Goal: Task Accomplishment & Management: Use online tool/utility

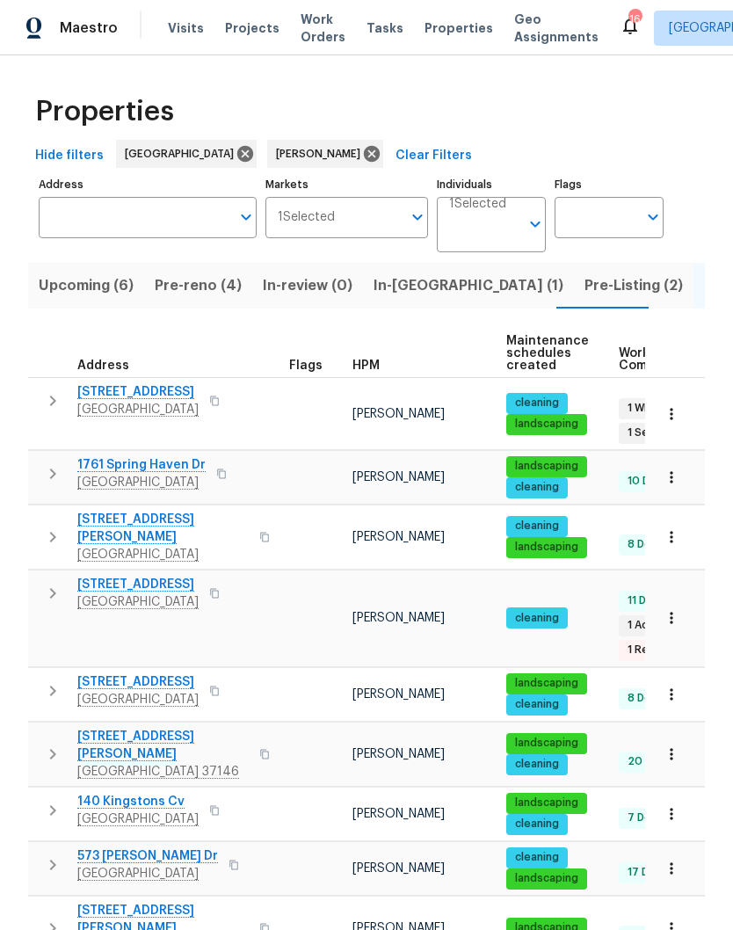
click at [496, 211] on input "Individuals" at bounding box center [484, 231] width 70 height 41
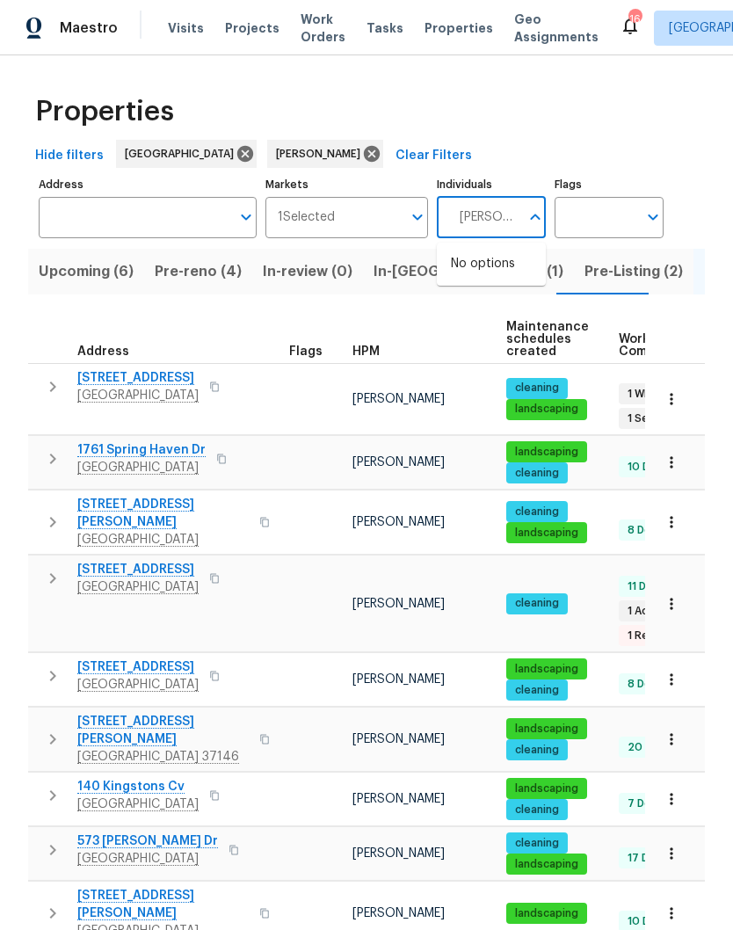
type input "Cynthia upshaw"
click at [477, 255] on input "checkbox" at bounding box center [469, 273] width 37 height 37
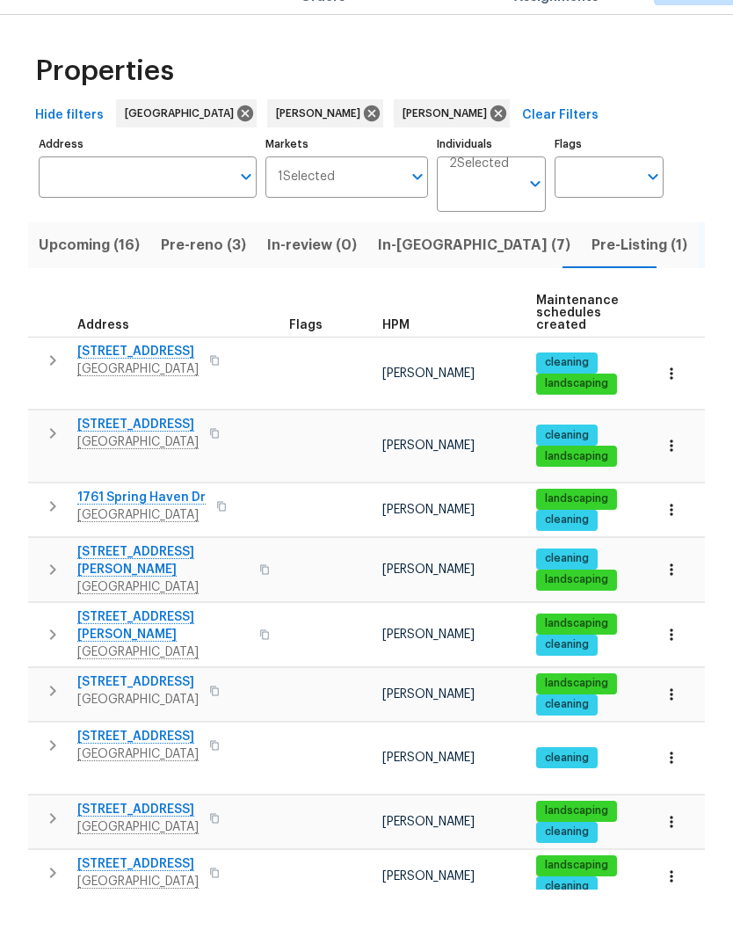
click at [203, 273] on span "Pre-reno (3)" at bounding box center [203, 285] width 85 height 25
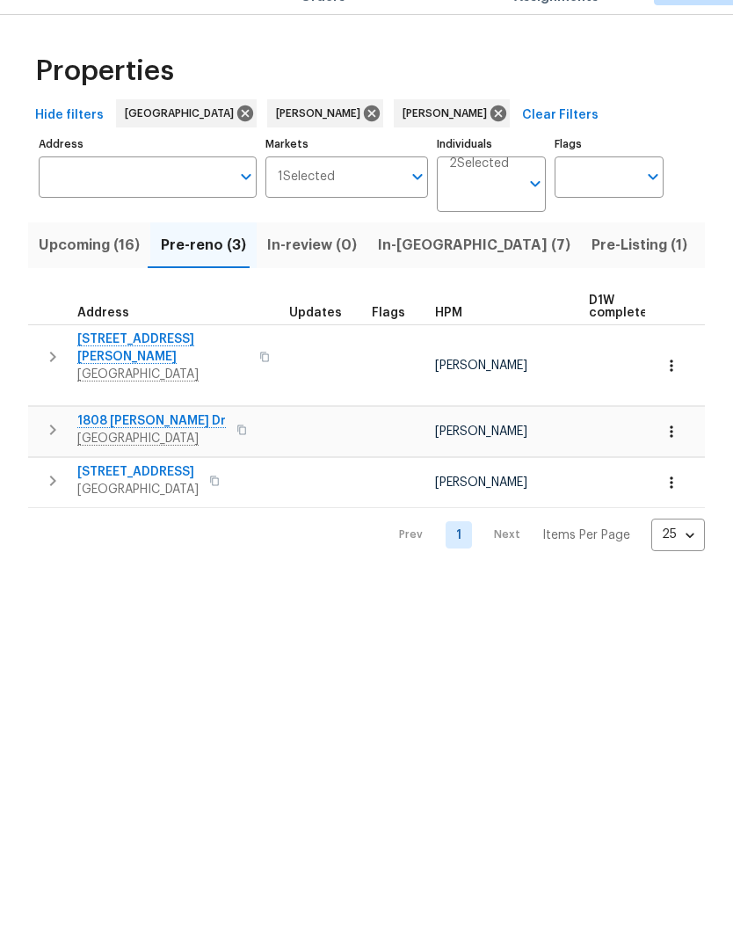
click at [402, 273] on span "In-reno (7)" at bounding box center [474, 285] width 193 height 25
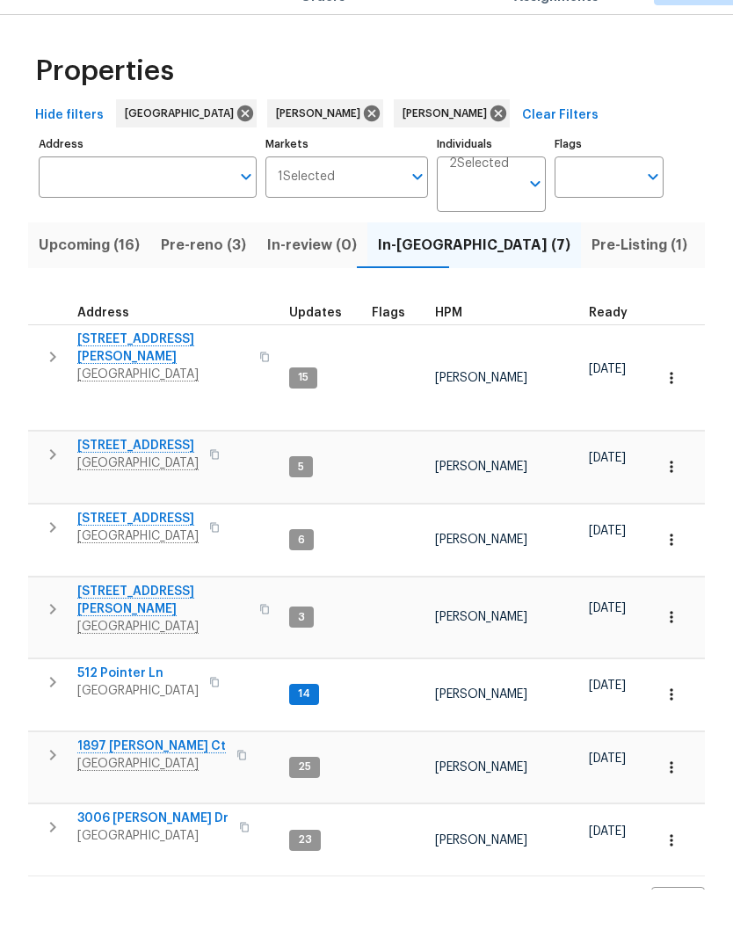
scroll to position [42, 0]
click at [491, 146] on icon at bounding box center [499, 154] width 16 height 16
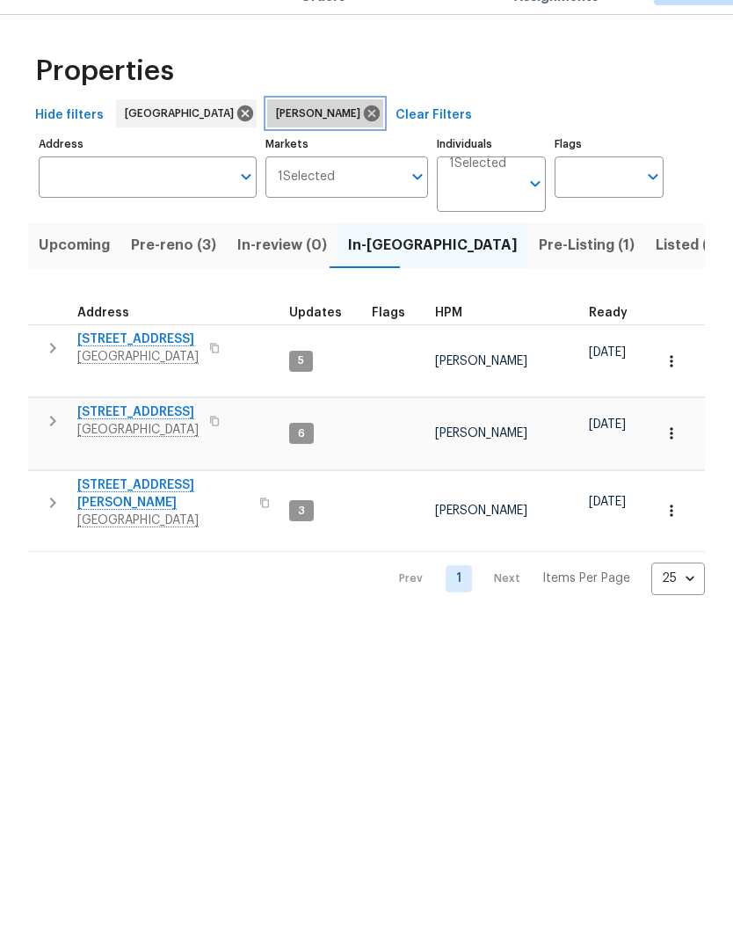
click at [362, 144] on icon at bounding box center [371, 153] width 19 height 19
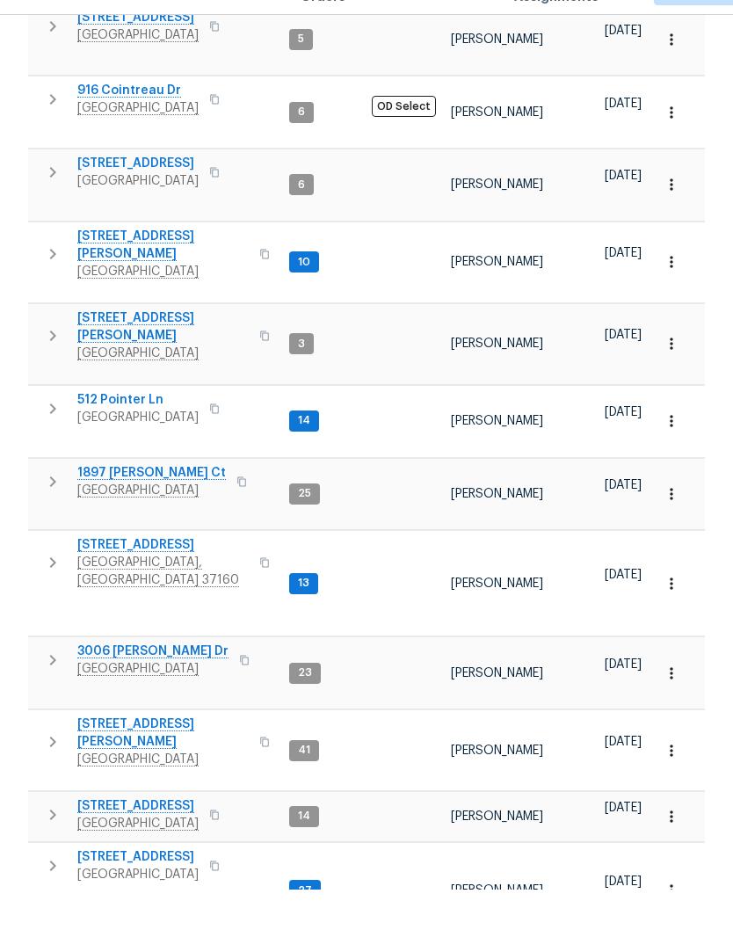
scroll to position [545, 0]
click at [150, 578] on span "[STREET_ADDRESS]" at bounding box center [162, 587] width 171 height 18
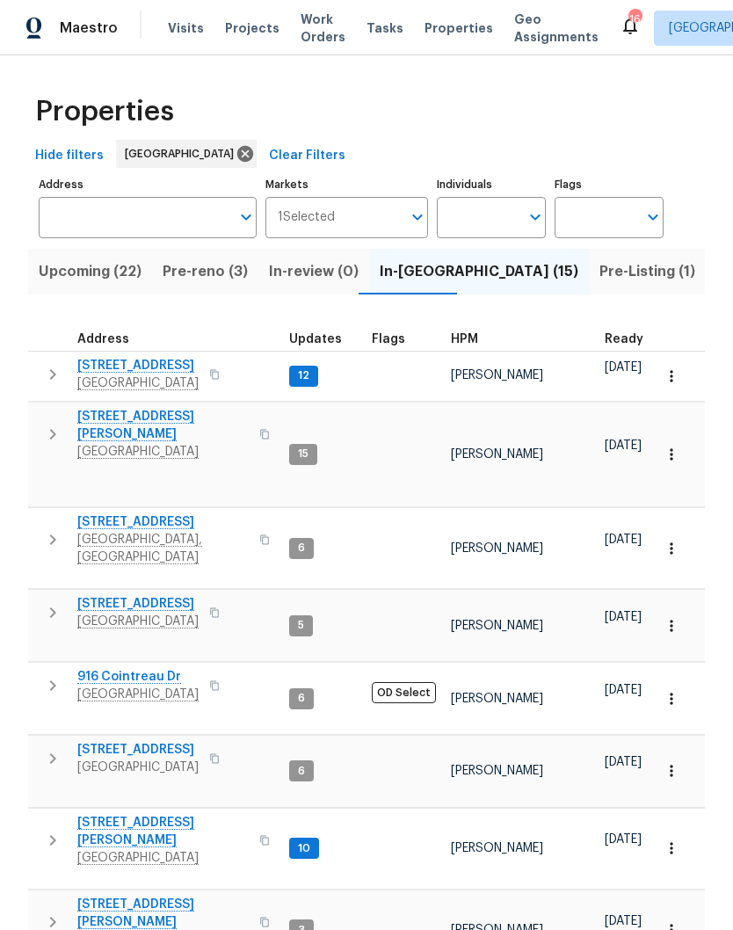
scroll to position [0, 0]
click at [397, 259] on span "In-reno (15)" at bounding box center [479, 271] width 199 height 25
click at [673, 620] on icon "button" at bounding box center [671, 625] width 3 height 11
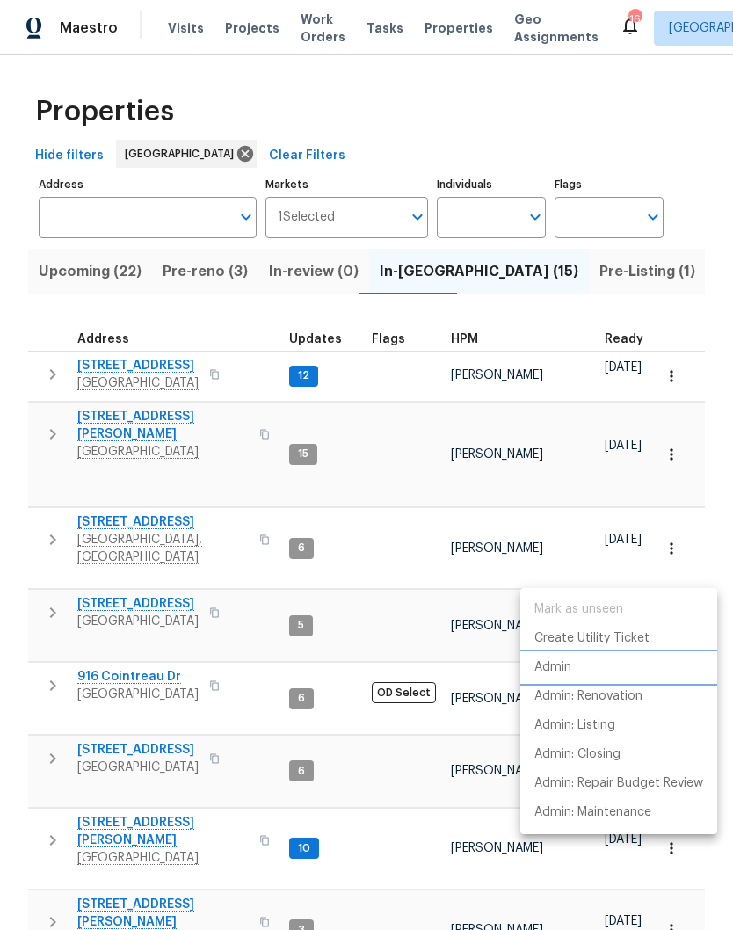
click at [566, 673] on p "Admin" at bounding box center [553, 668] width 37 height 18
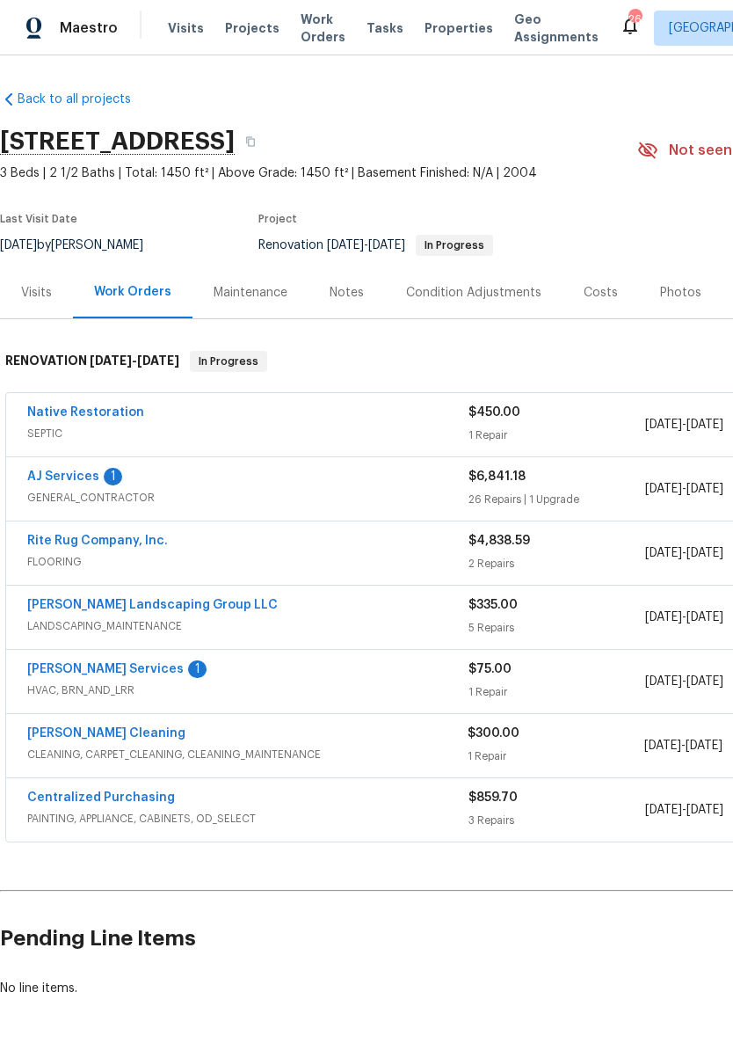
click at [127, 729] on link "[PERSON_NAME] Cleaning" at bounding box center [106, 733] width 158 height 12
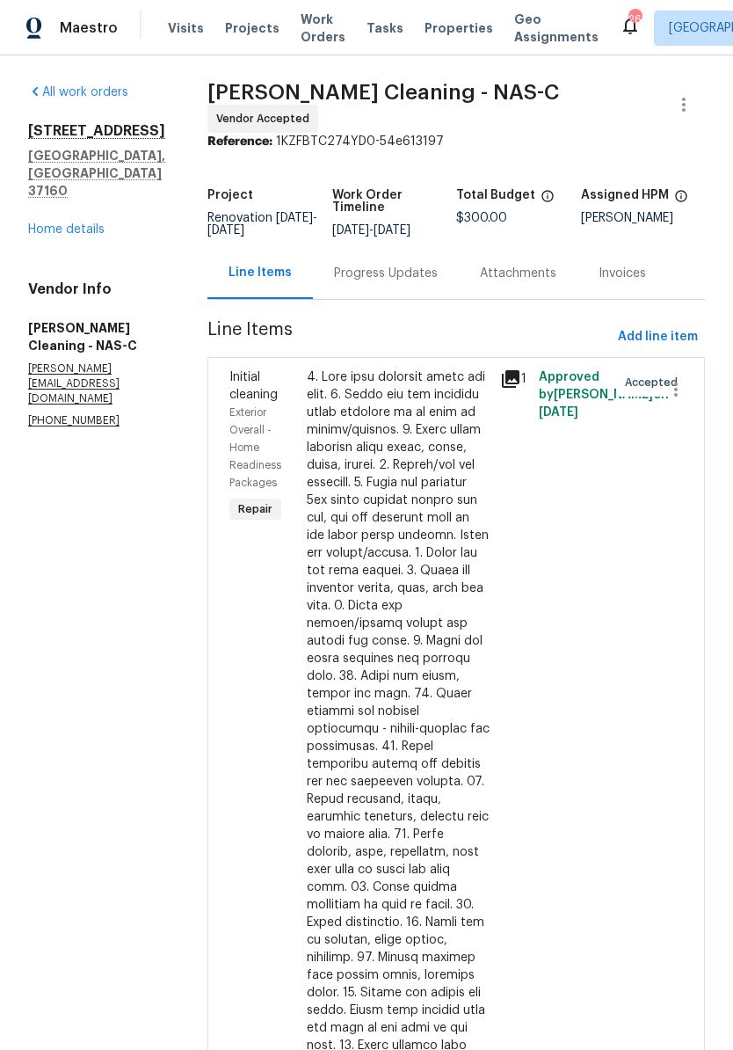
click at [431, 279] on div "Progress Updates" at bounding box center [386, 274] width 104 height 18
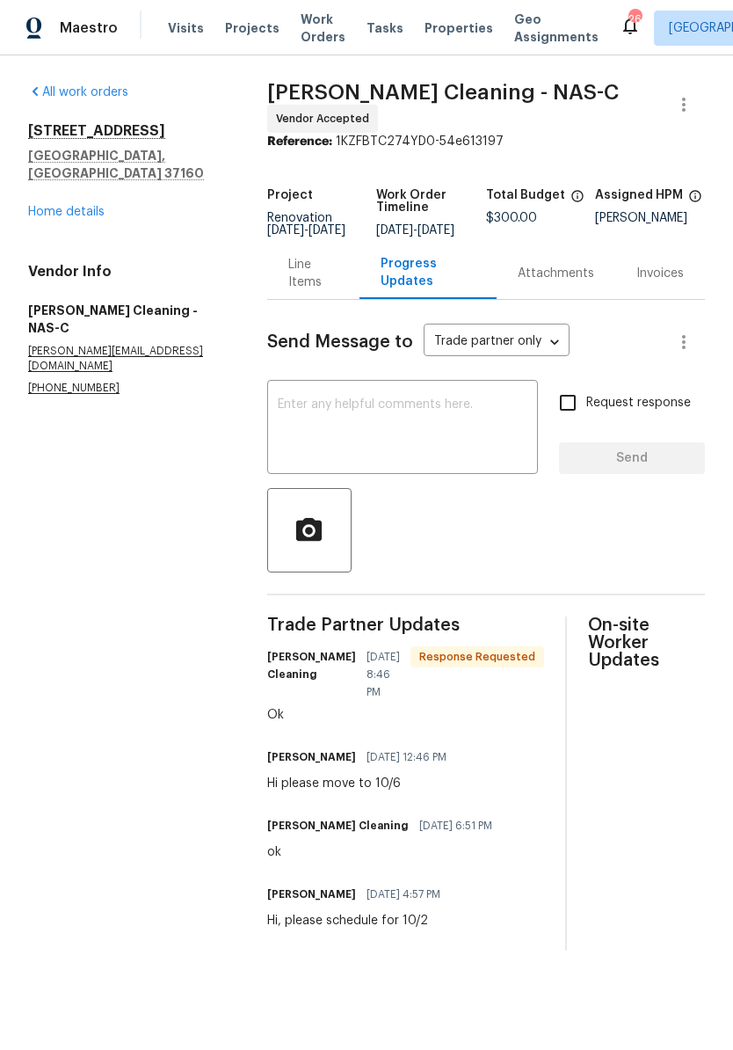
click at [94, 206] on link "Home details" at bounding box center [66, 212] width 77 height 12
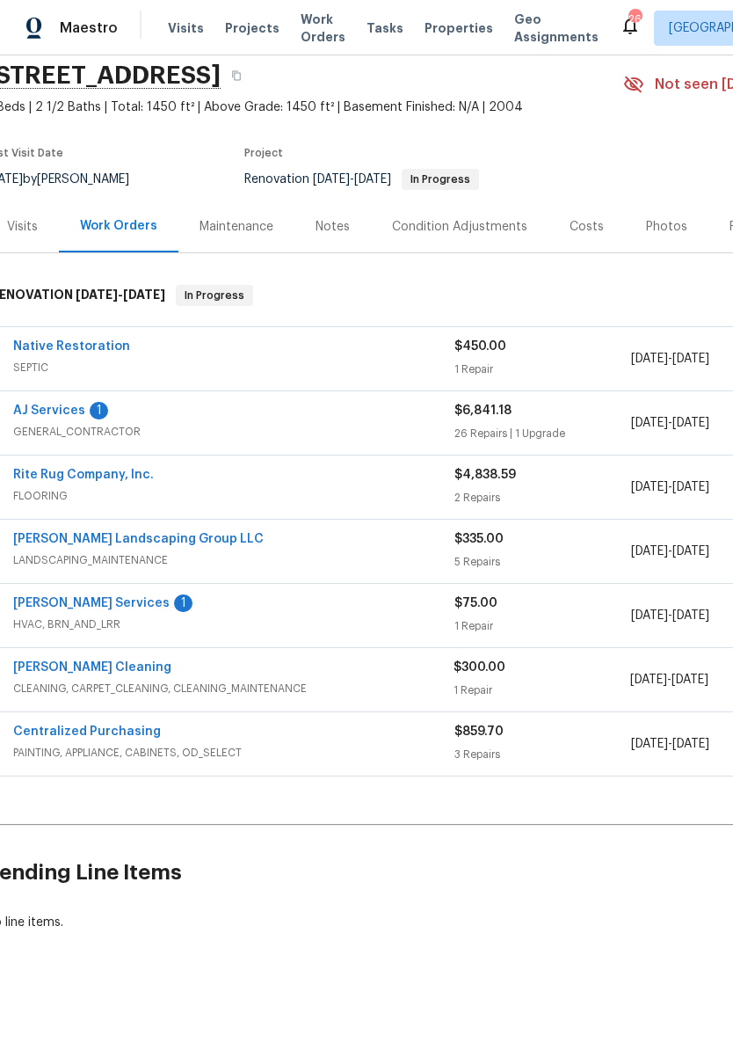
scroll to position [66, 13]
click at [109, 607] on link "[PERSON_NAME] Services" at bounding box center [92, 603] width 157 height 12
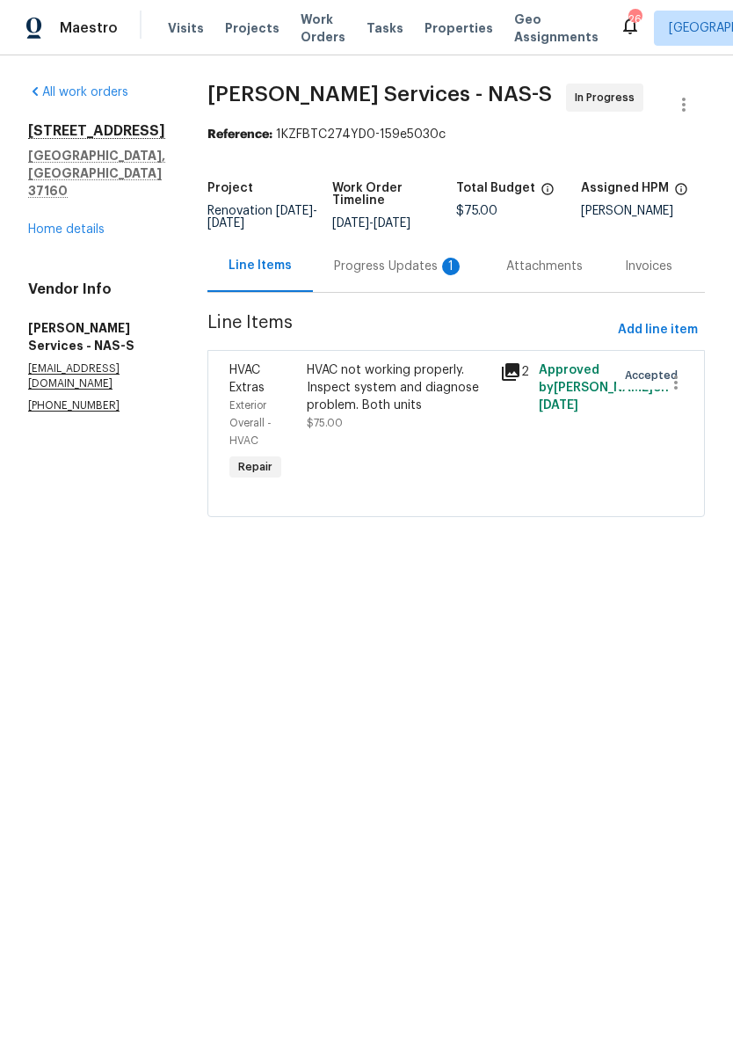
click at [402, 275] on div "Progress Updates 1" at bounding box center [399, 267] width 130 height 18
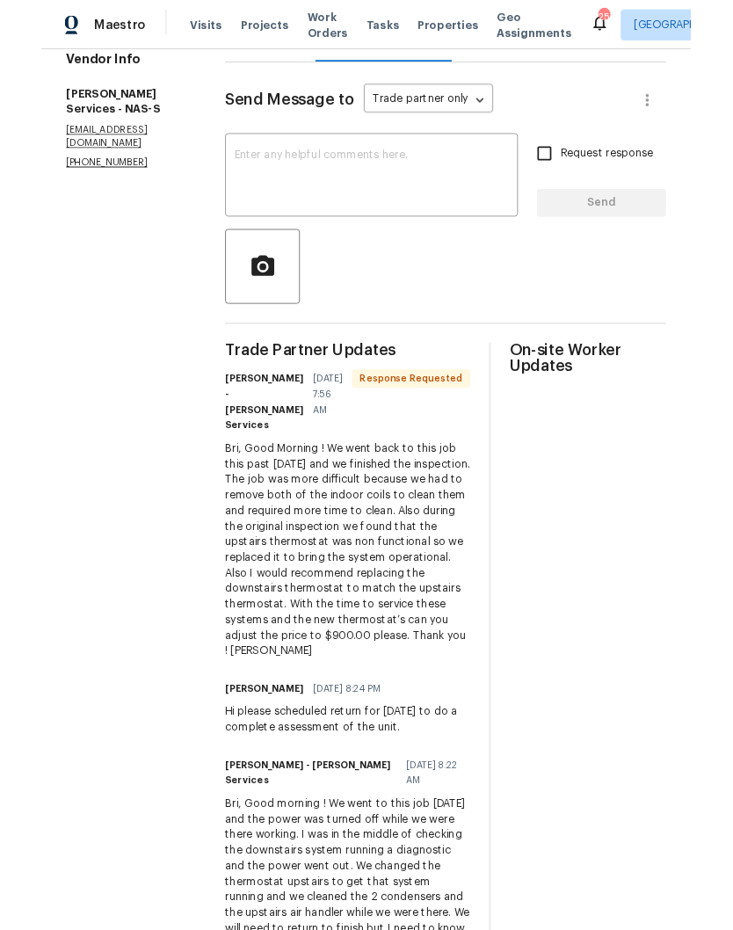
scroll to position [215, 0]
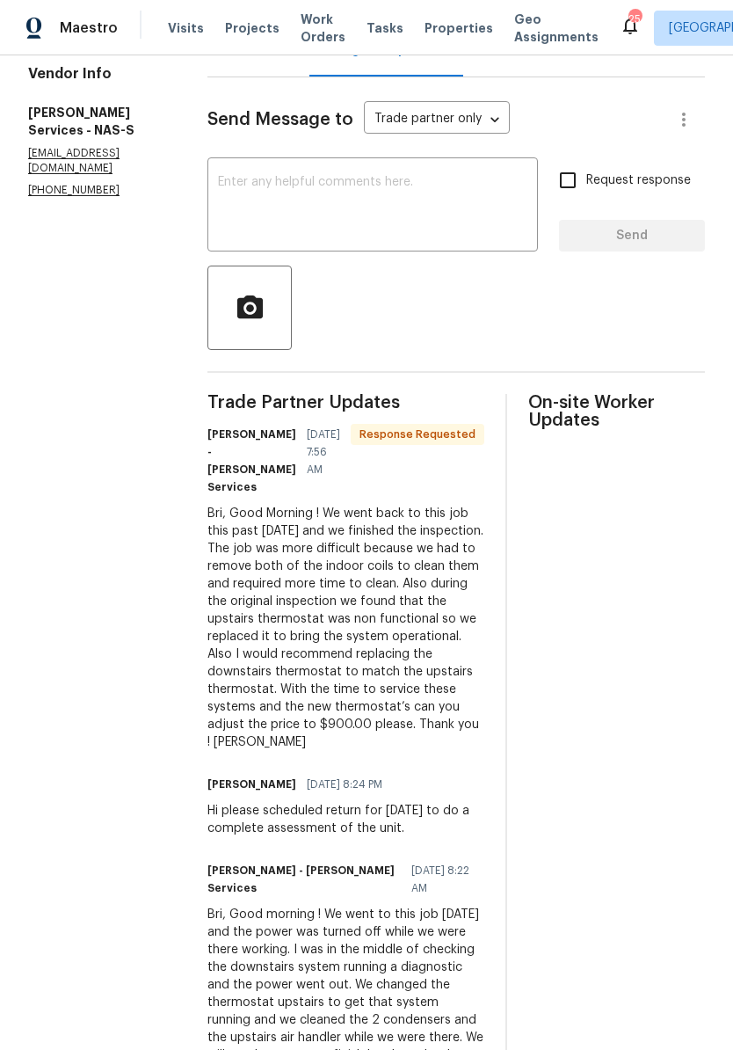
click at [336, 199] on textarea at bounding box center [373, 207] width 310 height 62
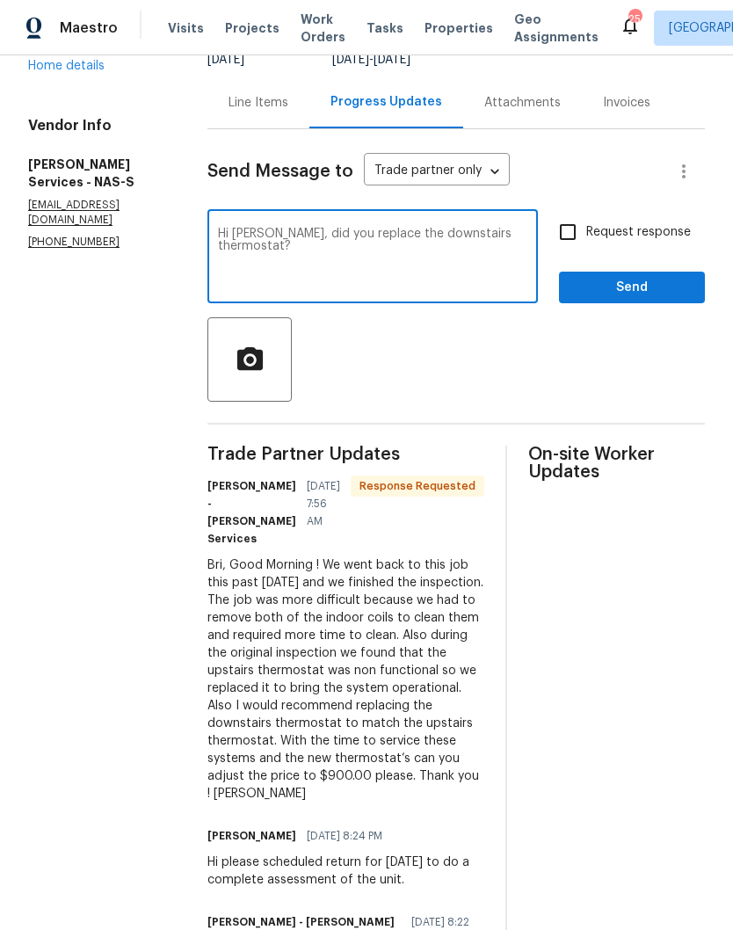
scroll to position [162, 0]
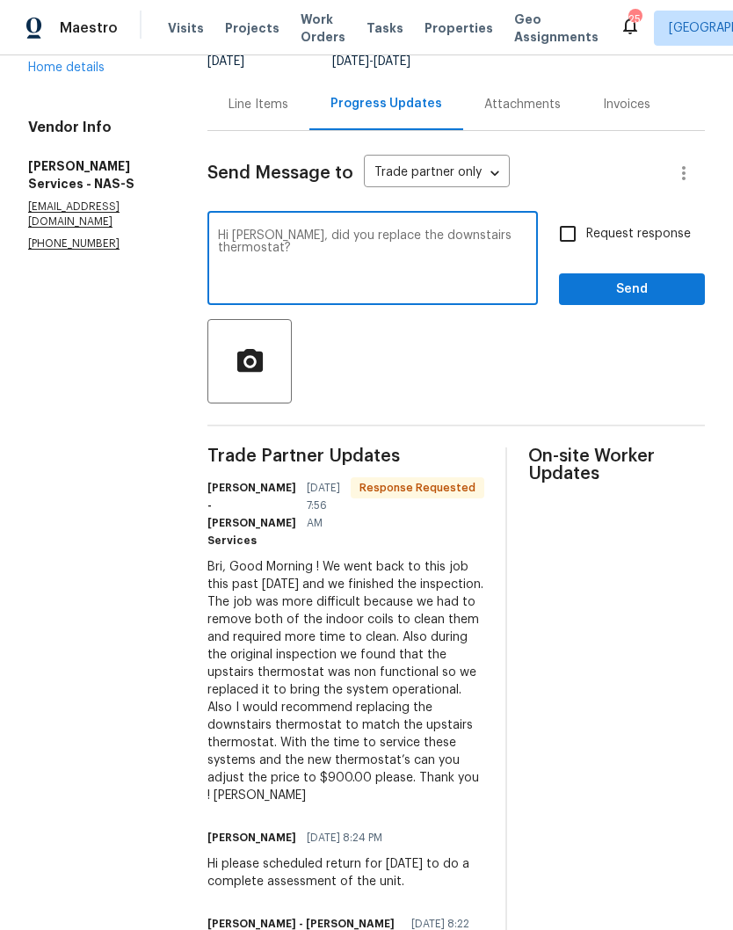
type textarea "Hi [PERSON_NAME], did you replace the downstairs thermostat?"
click at [640, 301] on span "Send" at bounding box center [632, 290] width 118 height 22
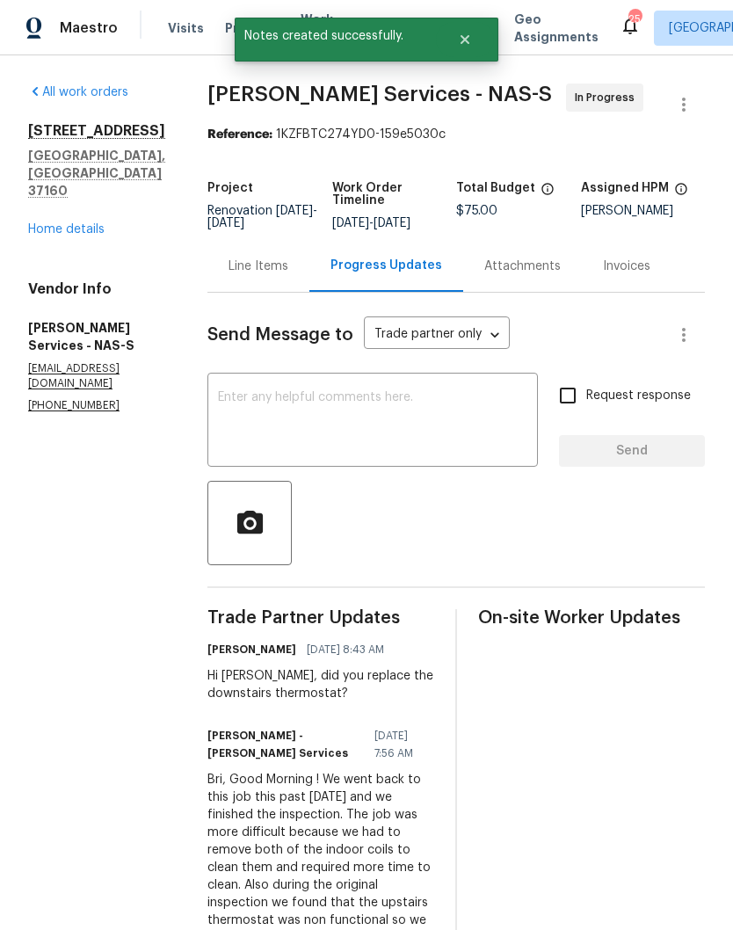
click at [87, 223] on link "Home details" at bounding box center [66, 229] width 77 height 12
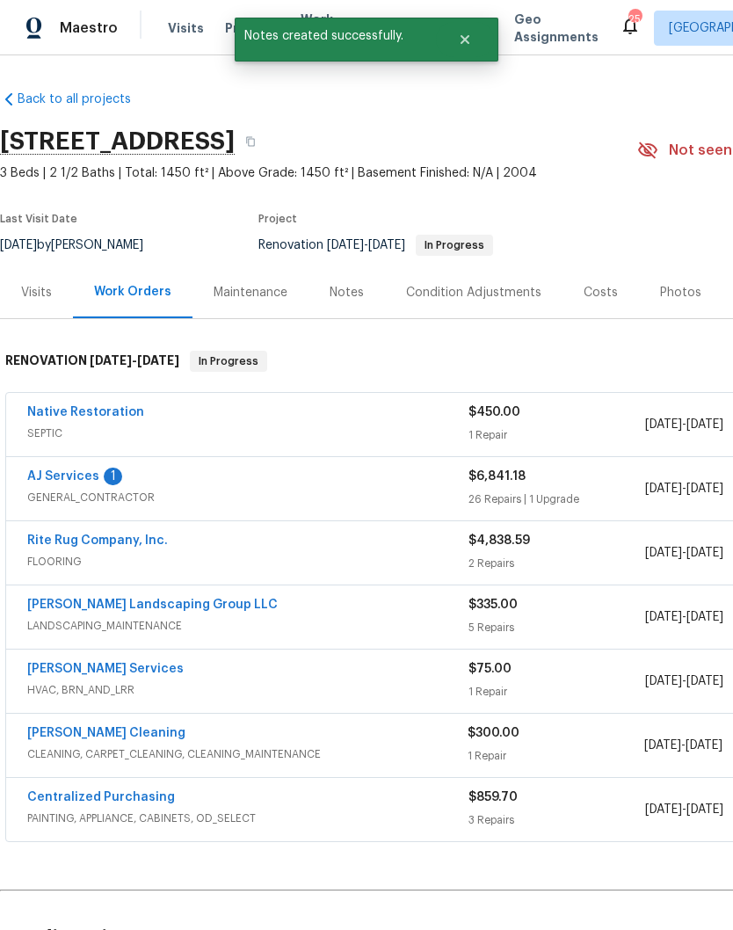
click at [81, 475] on link "AJ Services" at bounding box center [63, 476] width 72 height 12
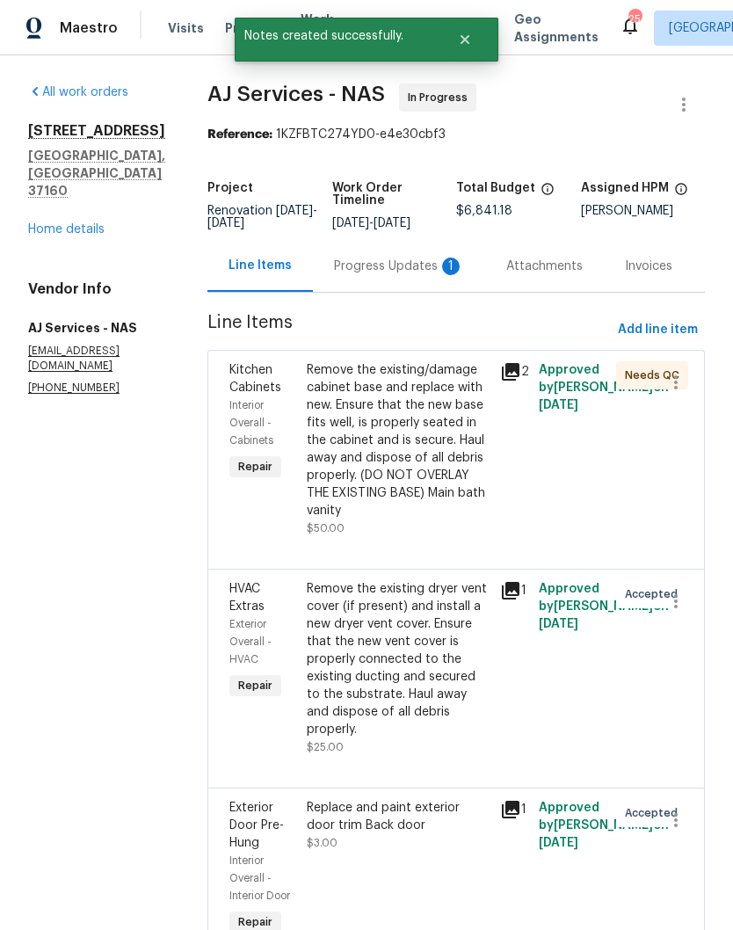
click at [399, 275] on div "Progress Updates 1" at bounding box center [399, 267] width 130 height 18
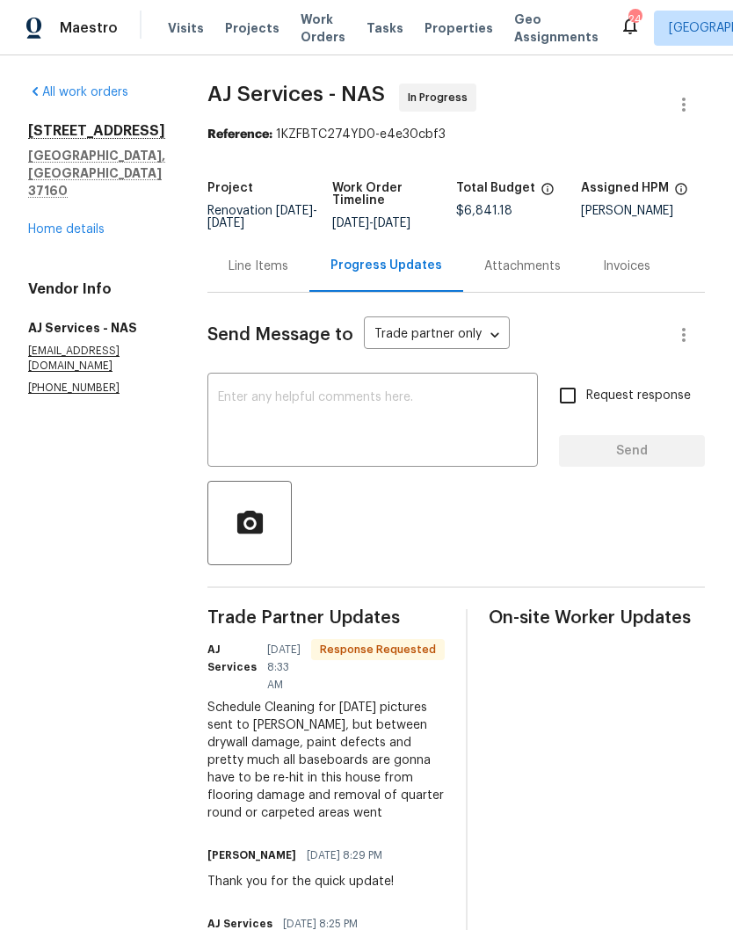
click at [87, 223] on link "Home details" at bounding box center [66, 229] width 77 height 12
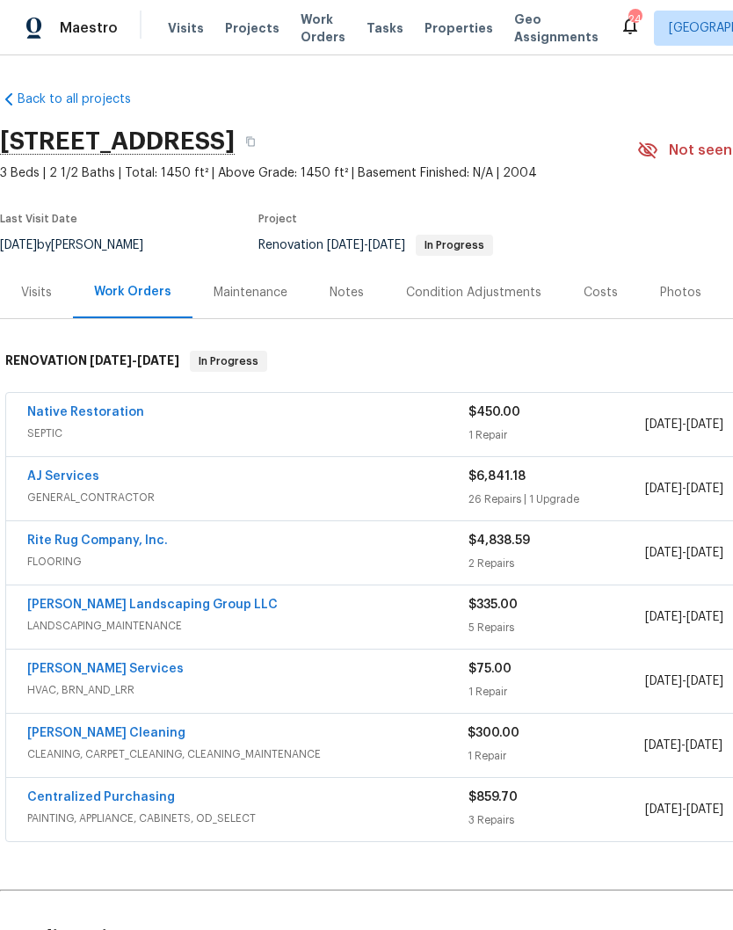
click at [128, 732] on link "[PERSON_NAME] Cleaning" at bounding box center [106, 733] width 158 height 12
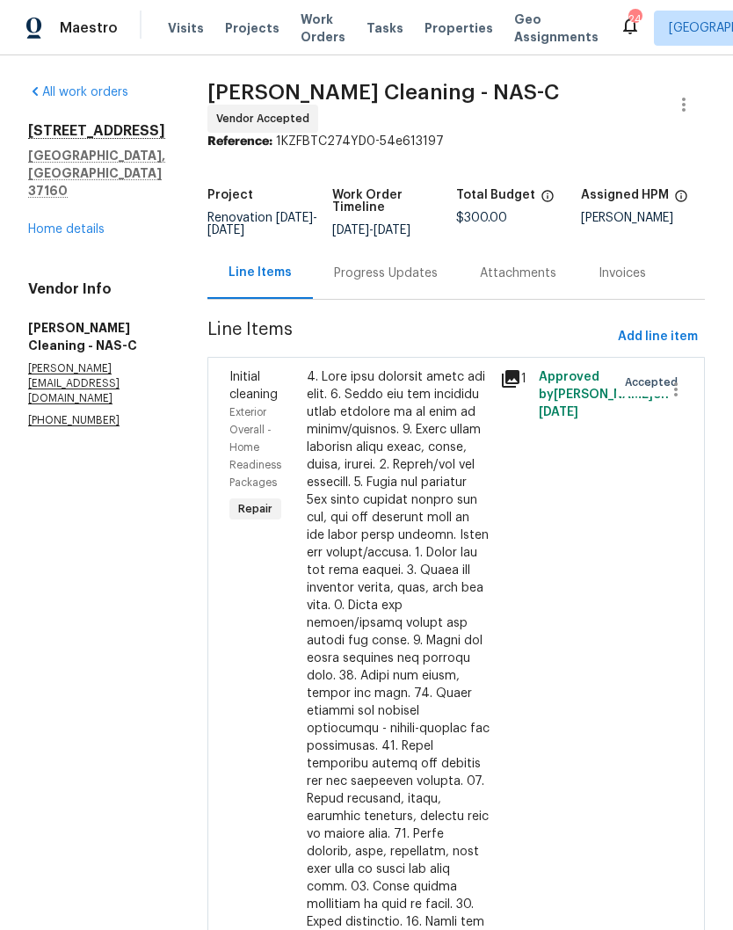
click at [424, 281] on div "Progress Updates" at bounding box center [386, 274] width 104 height 18
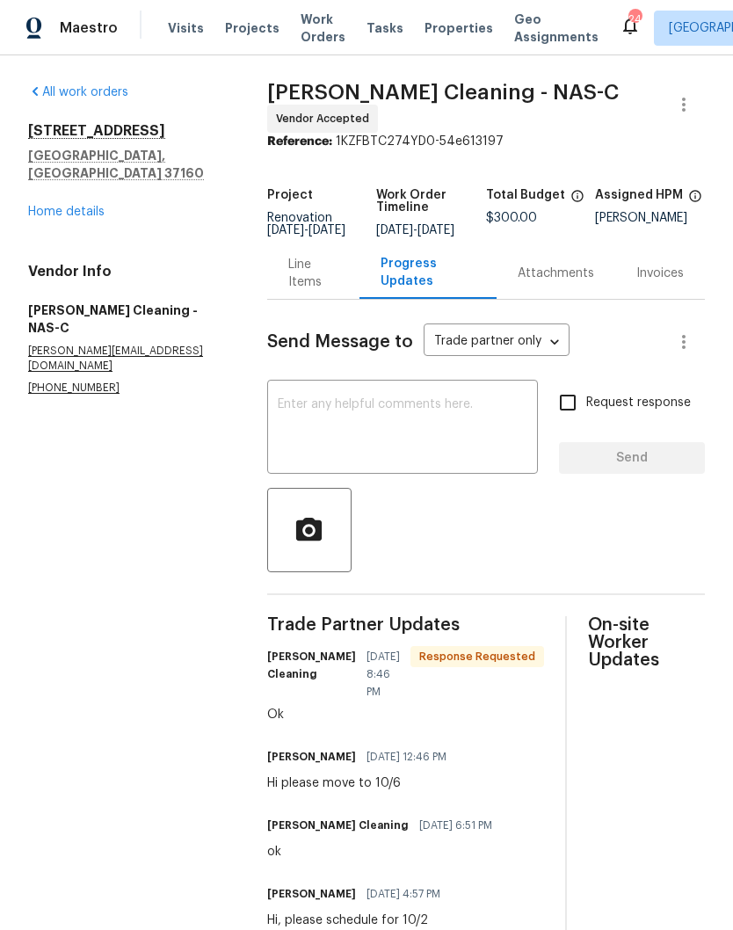
click at [434, 426] on textarea at bounding box center [403, 429] width 250 height 62
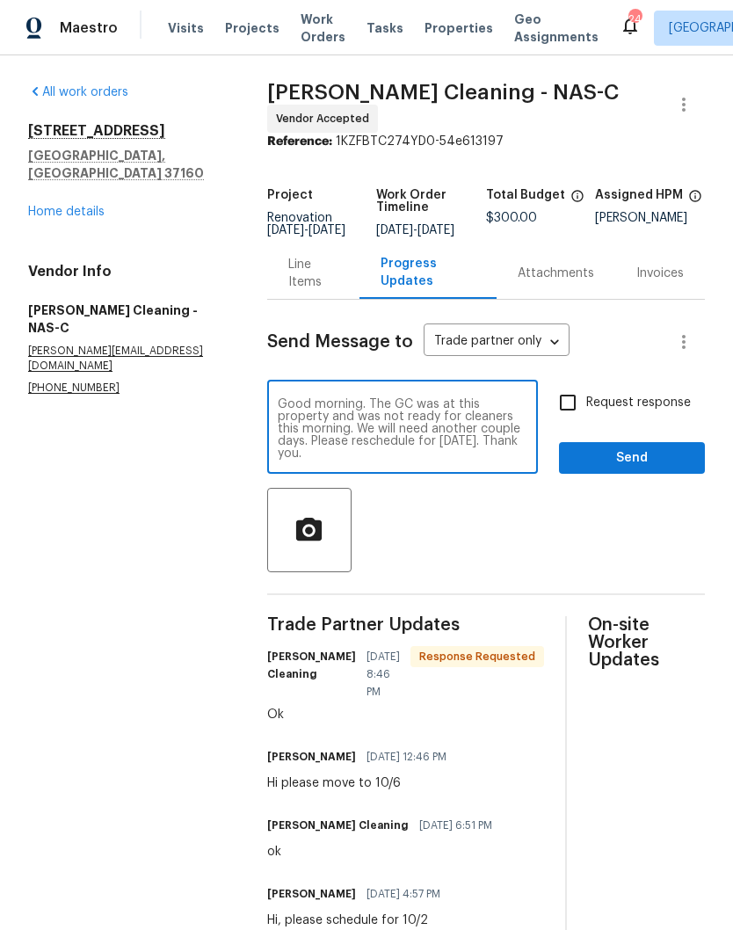
type textarea "Good morning. The GC was at this property and was not ready for cleaners this m…"
click at [643, 462] on span "Send" at bounding box center [632, 459] width 118 height 22
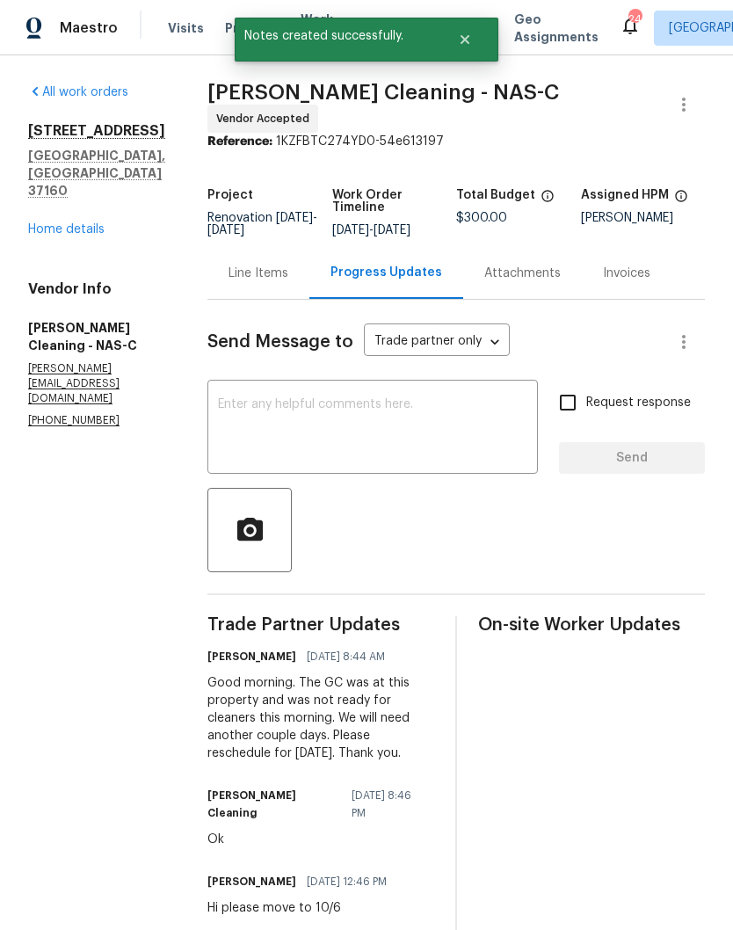
click at [284, 282] on div "Line Items" at bounding box center [259, 274] width 60 height 18
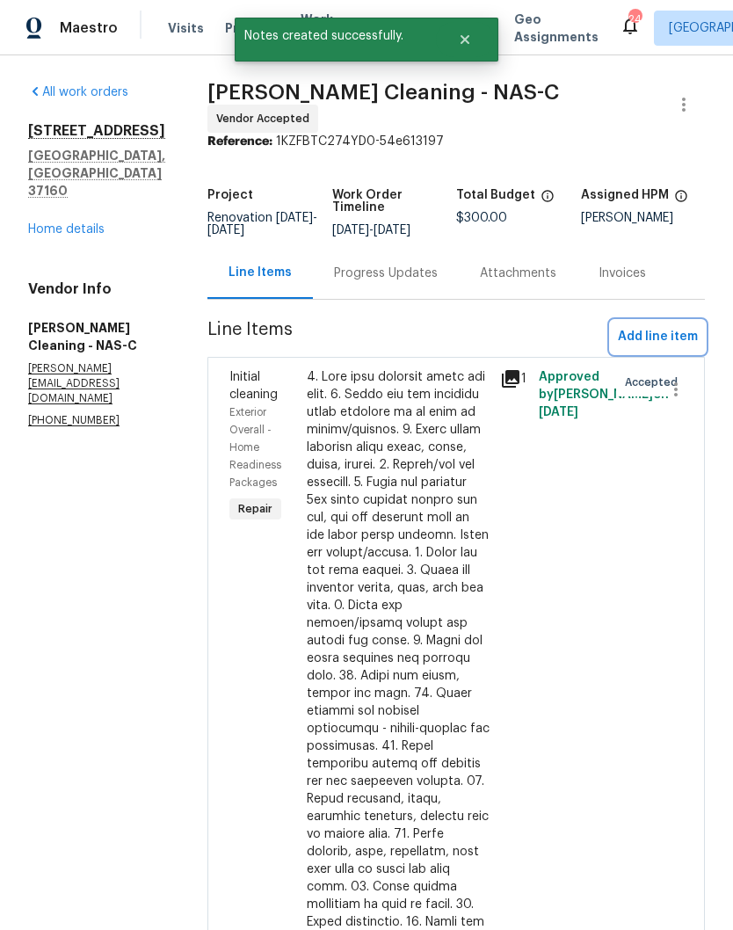
click at [667, 346] on span "Add line item" at bounding box center [658, 337] width 80 height 22
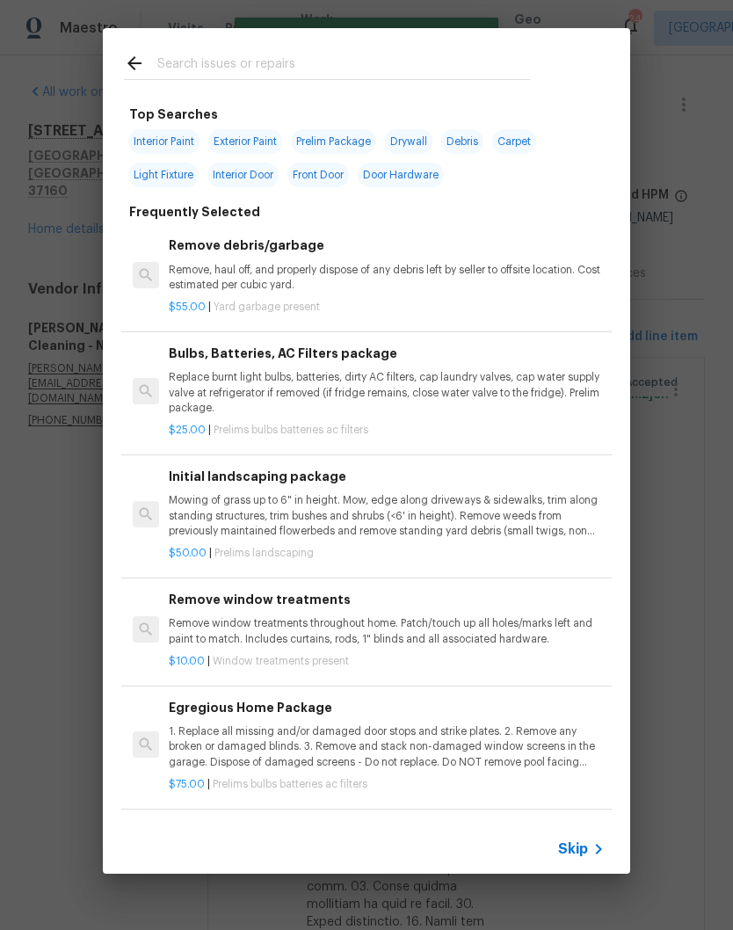
click at [292, 59] on input "text" at bounding box center [343, 66] width 373 height 26
type input "Cleanin"
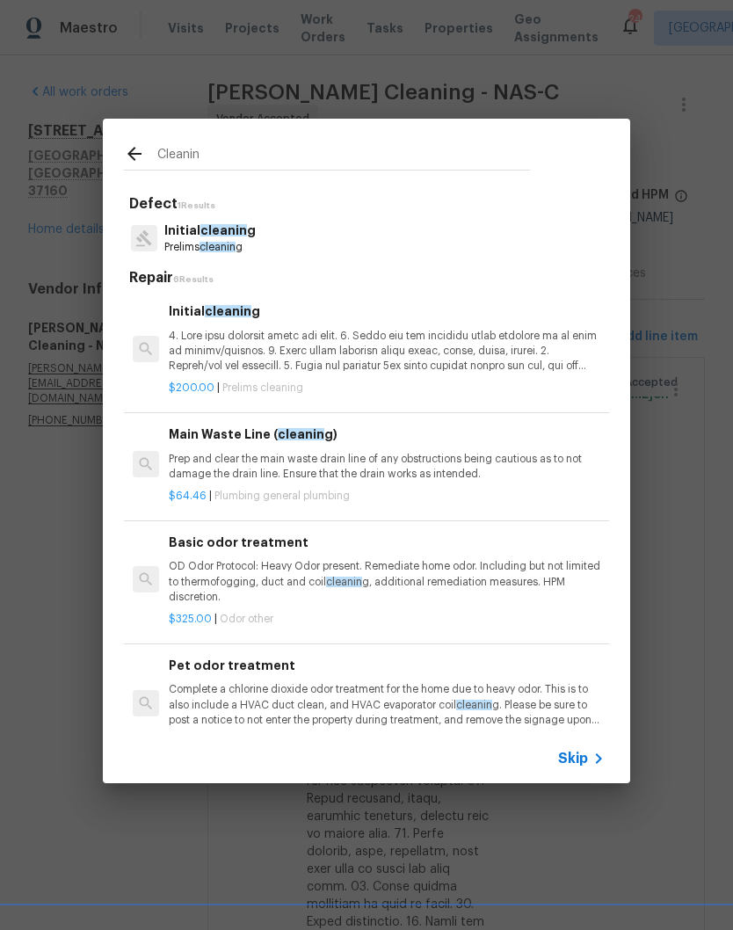
click at [231, 238] on p "Initial cleanin g" at bounding box center [209, 231] width 91 height 18
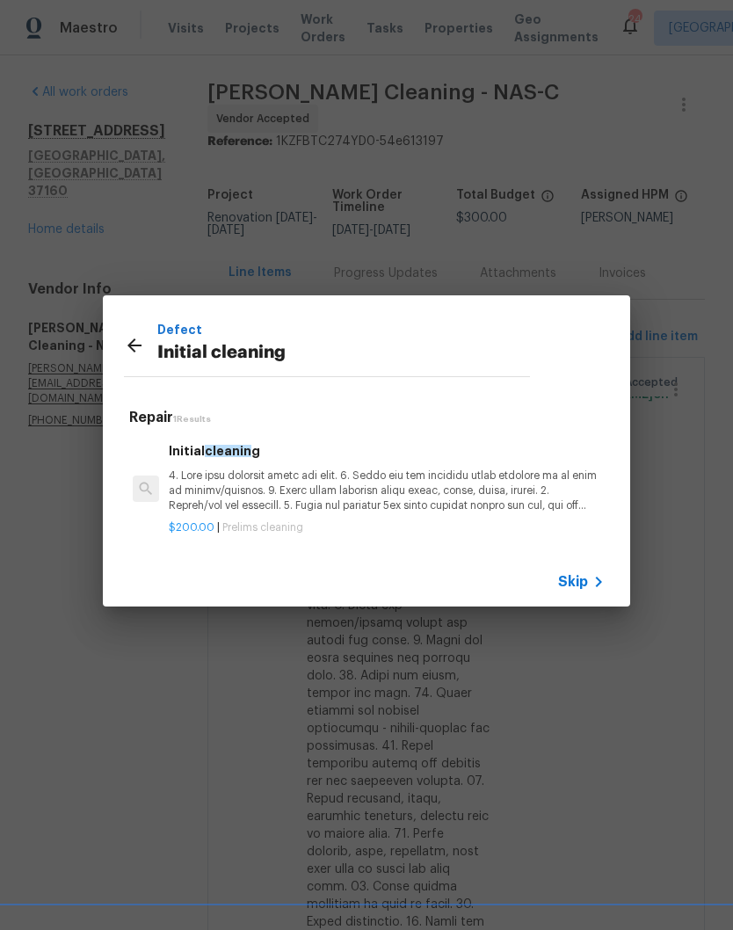
click at [249, 483] on p at bounding box center [387, 491] width 436 height 45
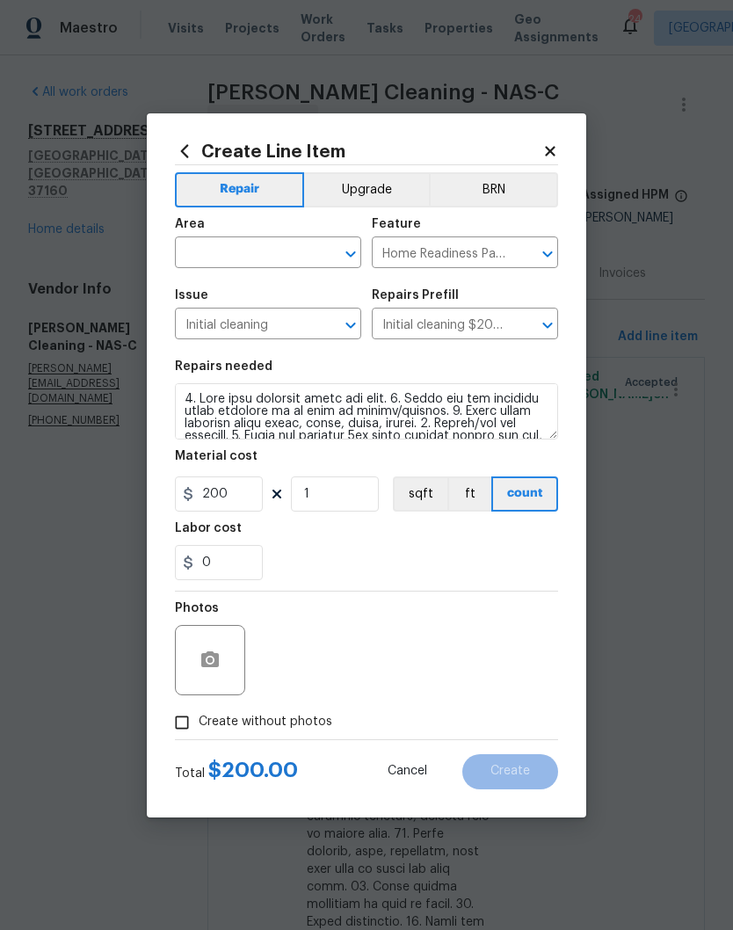
click at [308, 259] on input "text" at bounding box center [243, 254] width 137 height 27
click at [265, 326] on li "Interior Overall" at bounding box center [268, 322] width 186 height 29
type input "Interior Overall"
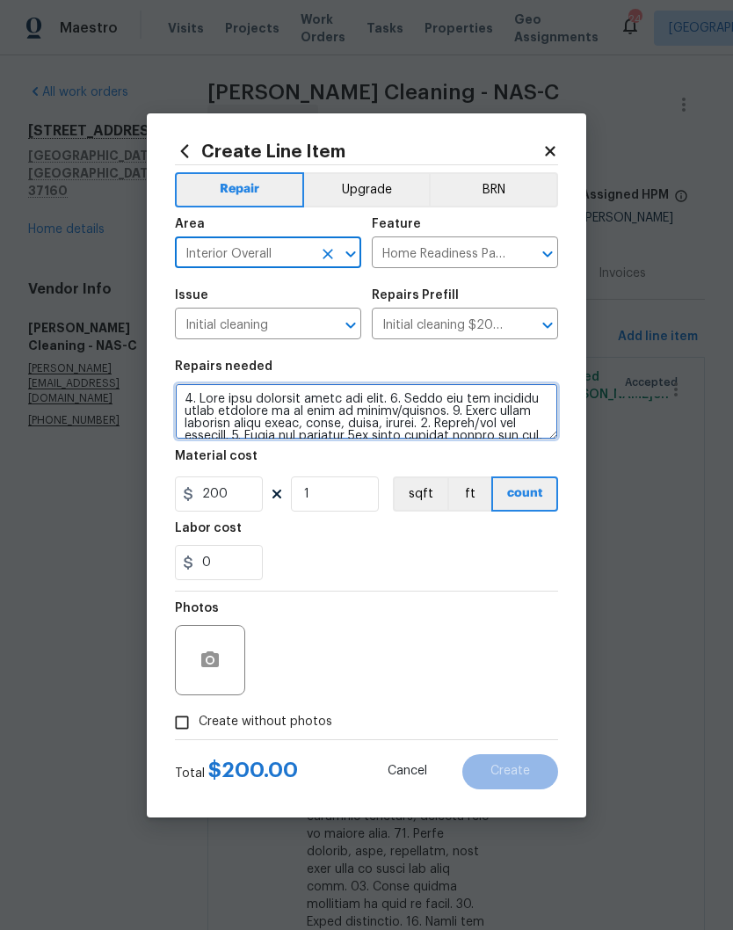
click at [191, 404] on textarea at bounding box center [366, 411] width 383 height 56
click at [184, 400] on textarea at bounding box center [366, 411] width 383 height 56
click at [185, 400] on textarea at bounding box center [366, 411] width 383 height 56
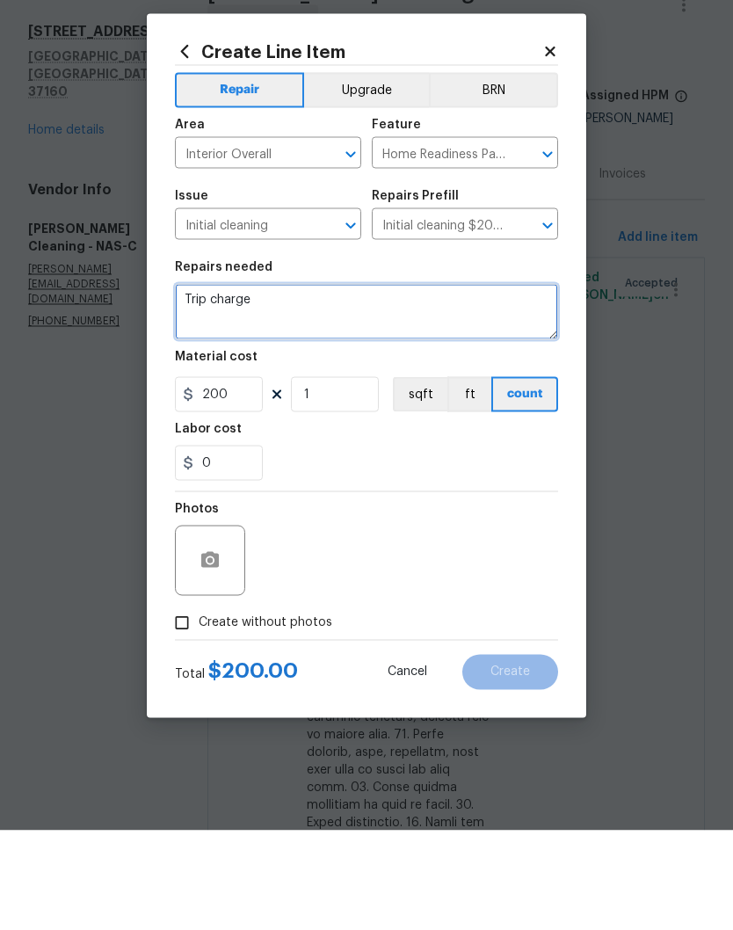
type textarea "Trip charge"
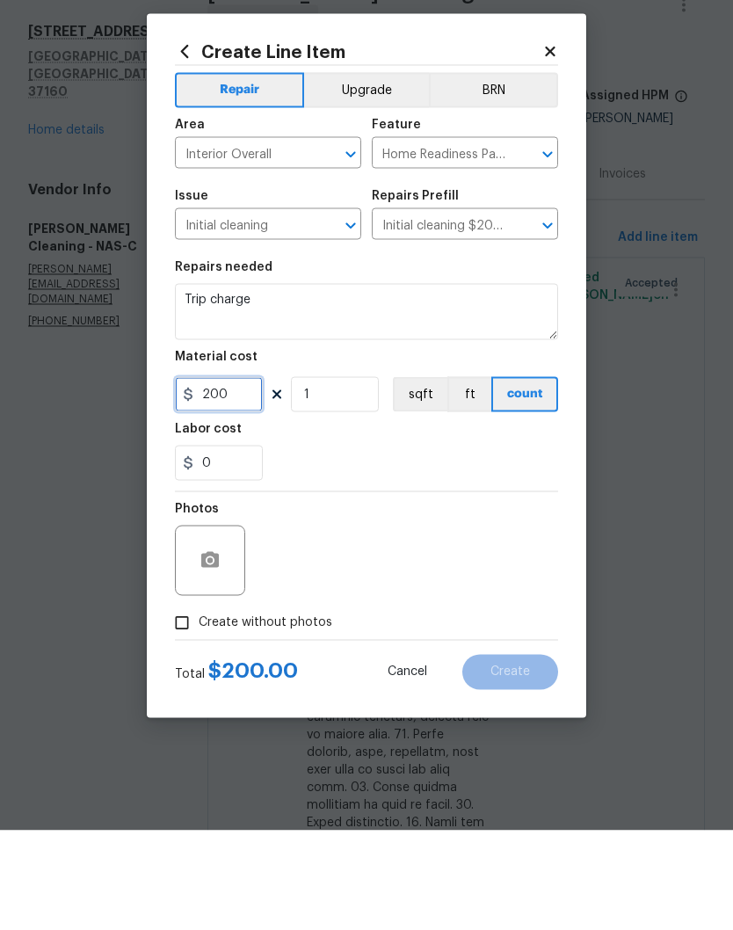
click at [249, 477] on input "200" at bounding box center [219, 494] width 88 height 35
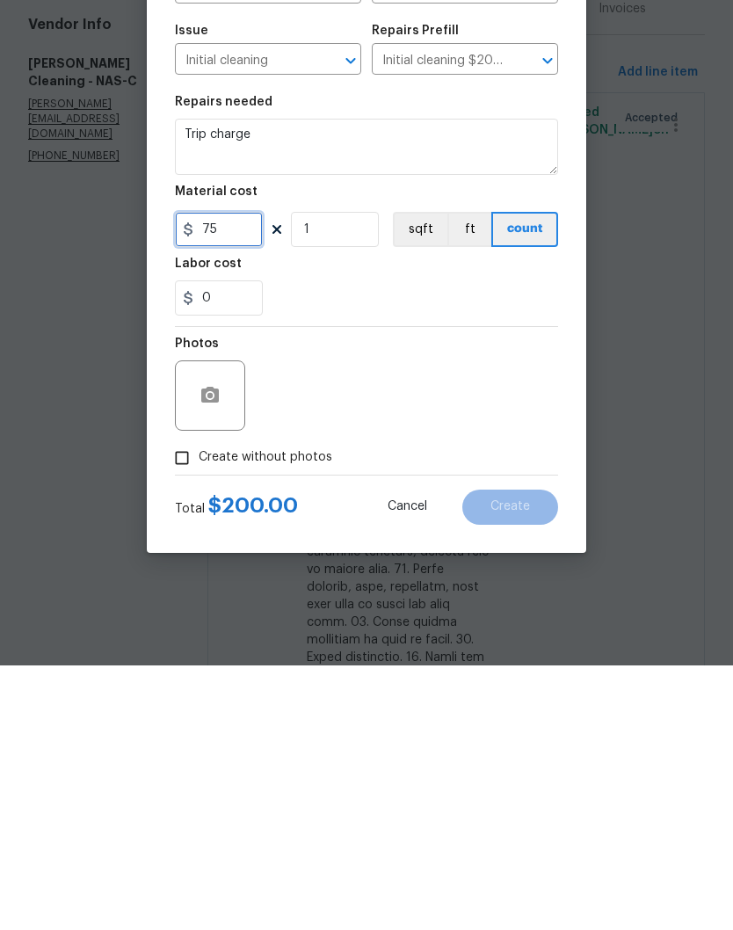
type input "75"
click at [185, 706] on input "Create without photos" at bounding box center [181, 722] width 33 height 33
checkbox input "true"
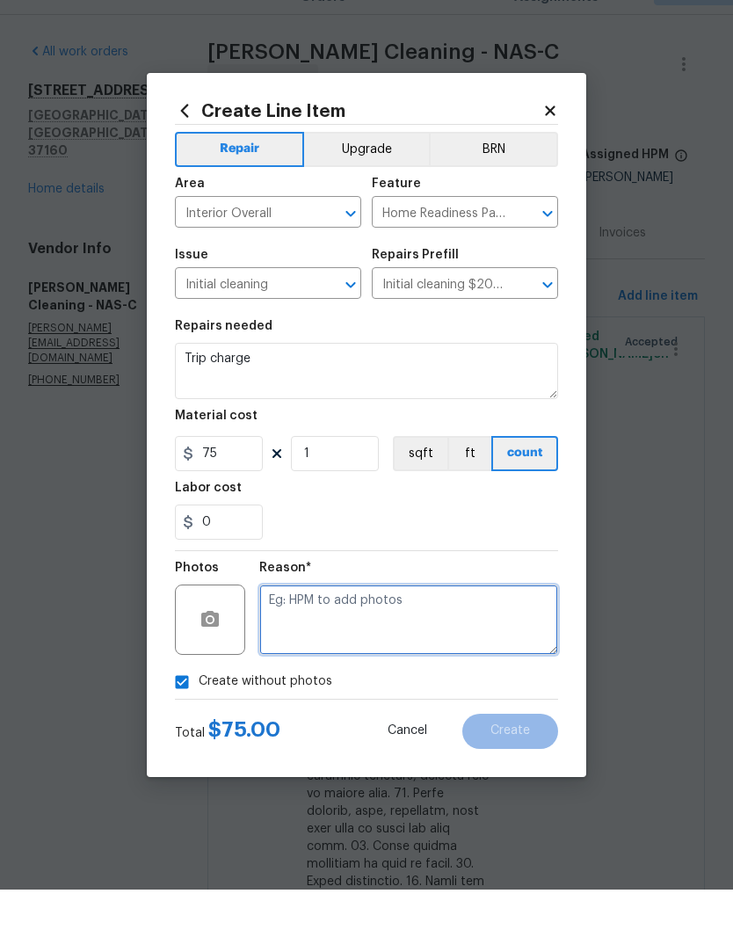
click at [390, 625] on textarea at bounding box center [408, 660] width 299 height 70
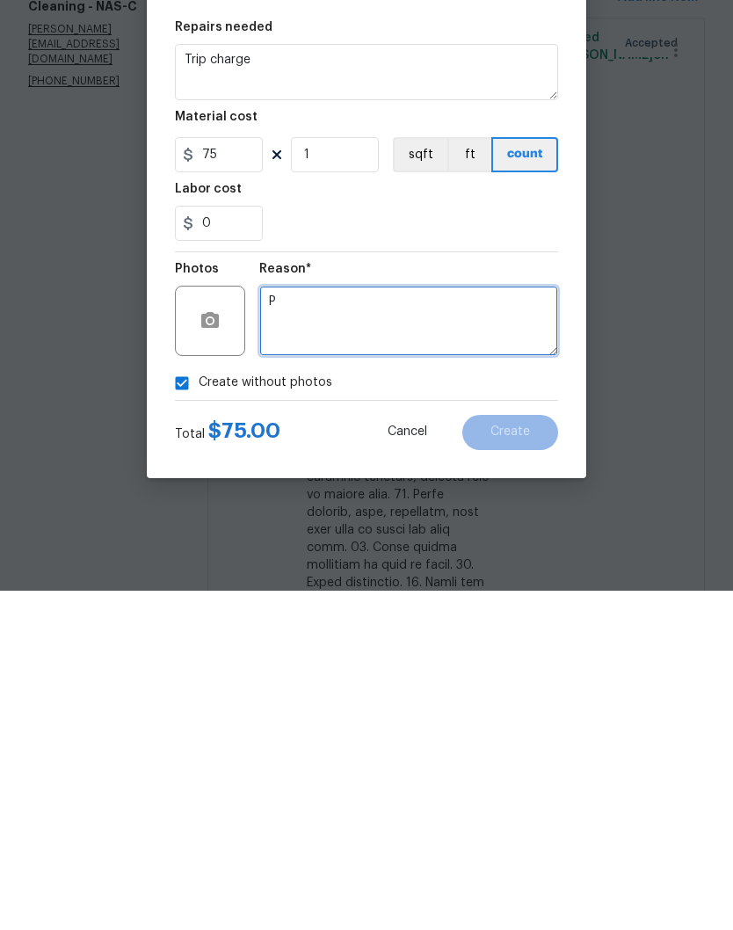
scroll to position [72, 0]
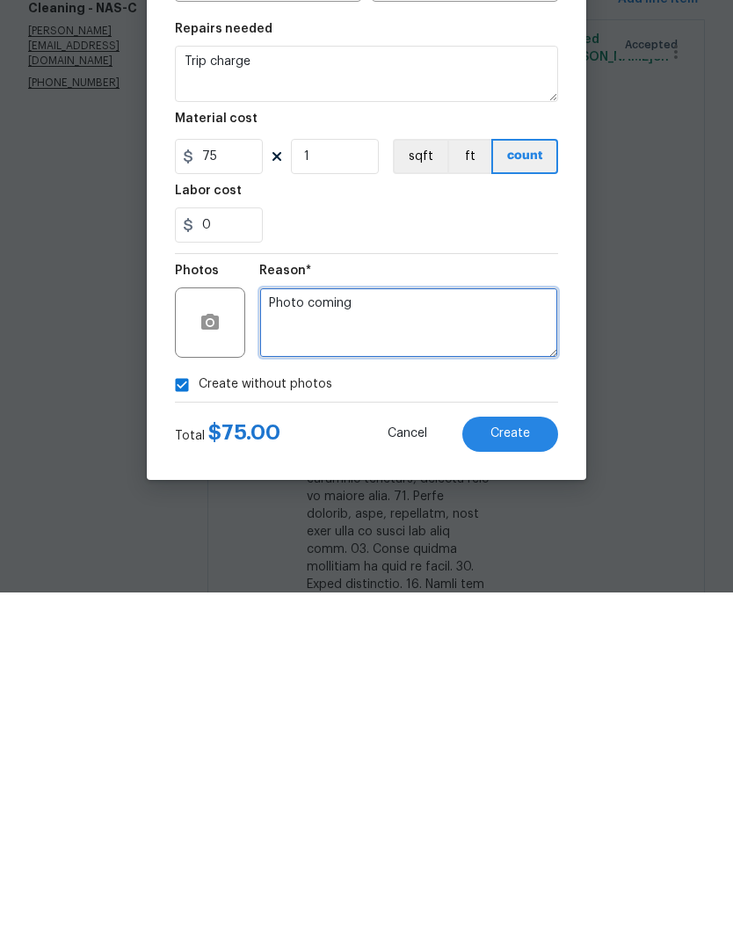
type textarea "Photo coming"
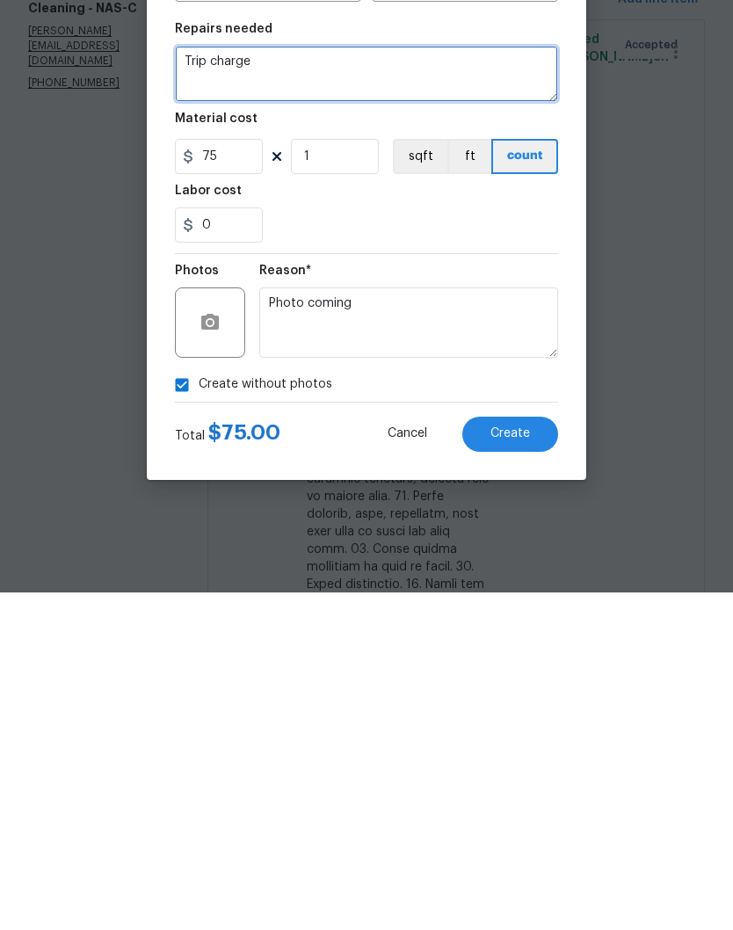
click at [318, 383] on textarea "Trip charge" at bounding box center [366, 411] width 383 height 56
type textarea "Trip charge - house was not ready for cleaners"
click at [514, 765] on span "Create" at bounding box center [511, 771] width 40 height 13
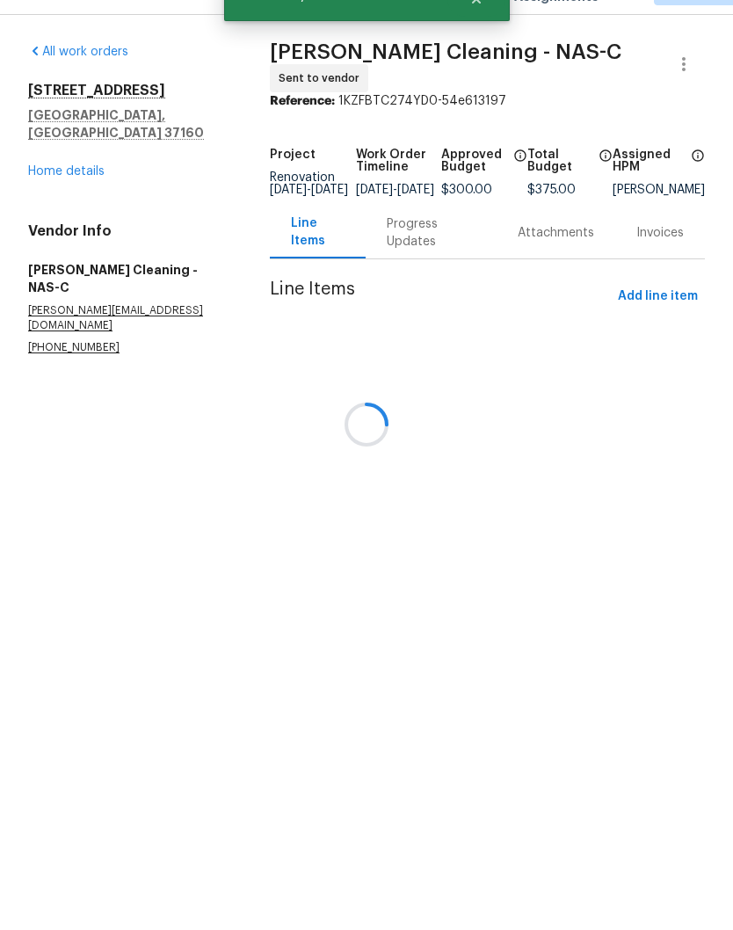
scroll to position [0, 0]
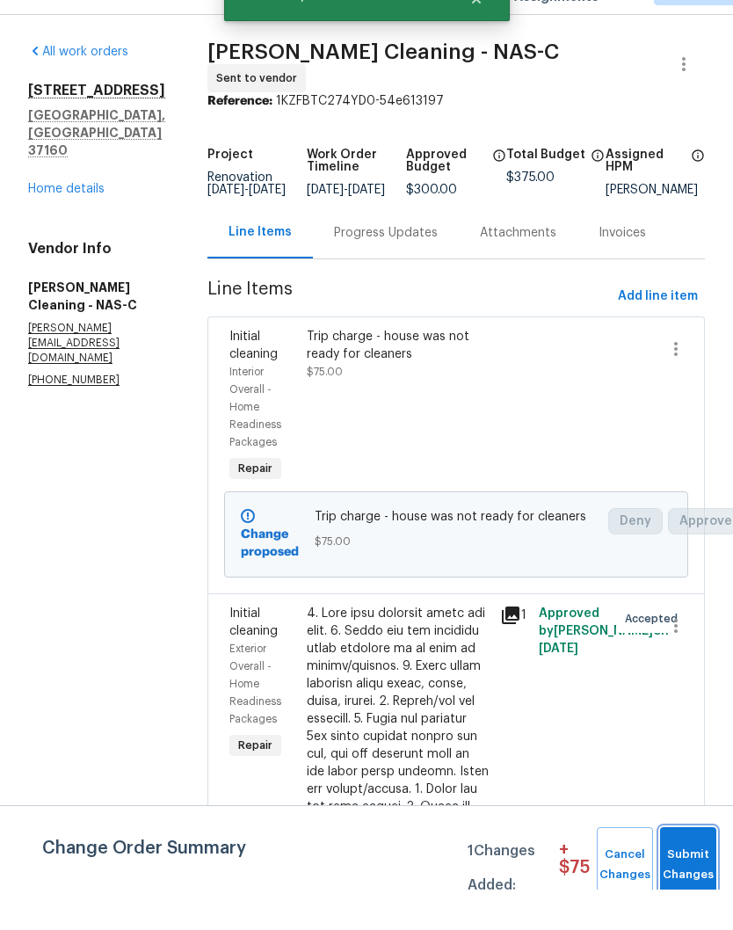
click at [694, 886] on span "Submit Changes" at bounding box center [688, 906] width 39 height 40
